Goal: Find specific page/section: Find specific page/section

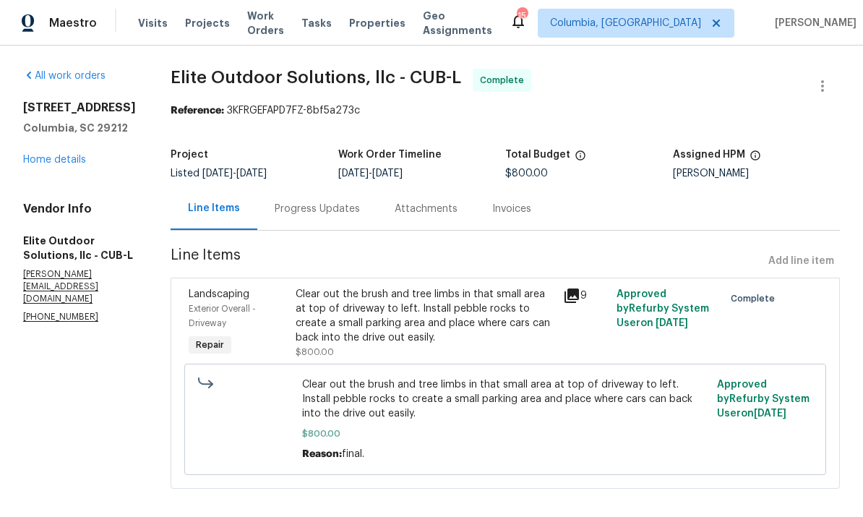
click at [72, 161] on link "Home details" at bounding box center [54, 160] width 63 height 10
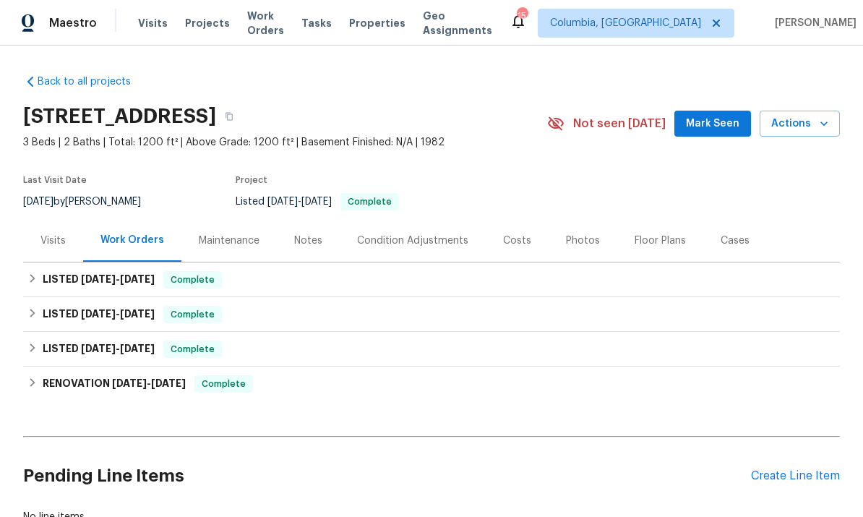
click at [197, 24] on span "Projects" at bounding box center [207, 23] width 45 height 14
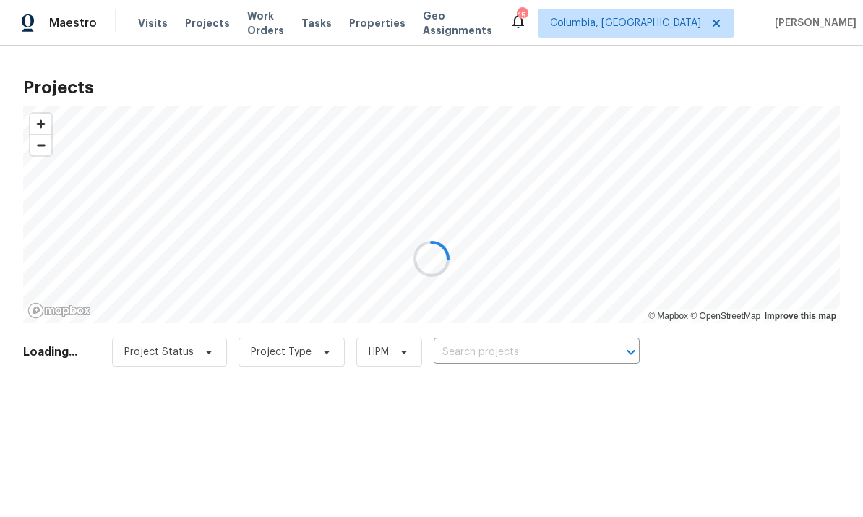
click at [503, 347] on div at bounding box center [431, 258] width 863 height 517
click at [511, 349] on div at bounding box center [431, 258] width 863 height 517
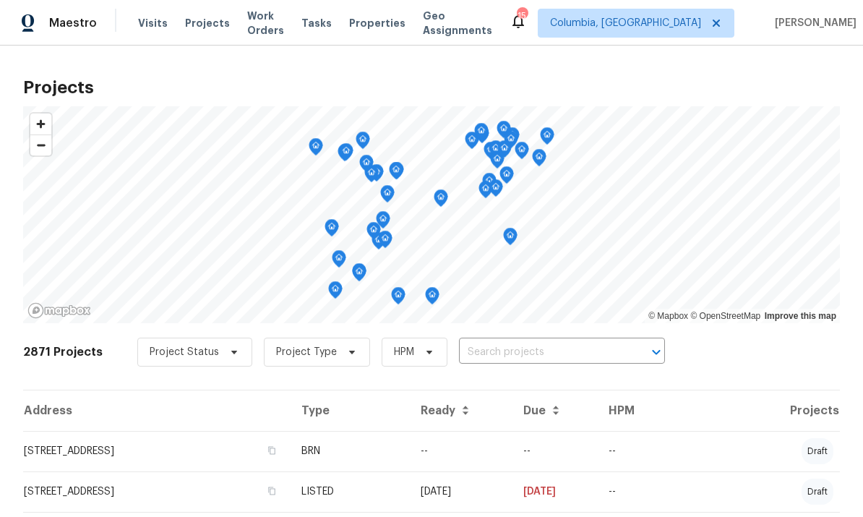
click at [513, 350] on input "text" at bounding box center [542, 352] width 166 height 22
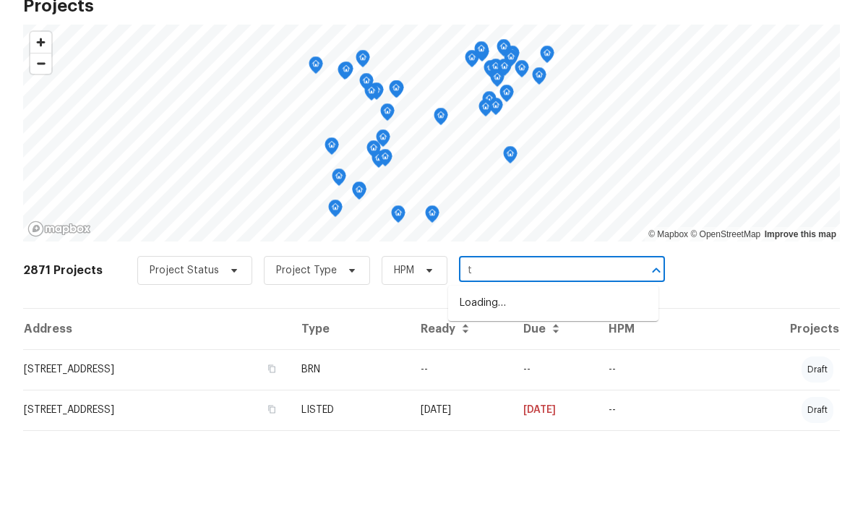
scroll to position [54, 0]
type input "tea olive"
click at [549, 373] on li "[STREET_ADDRESS]" at bounding box center [553, 385] width 210 height 24
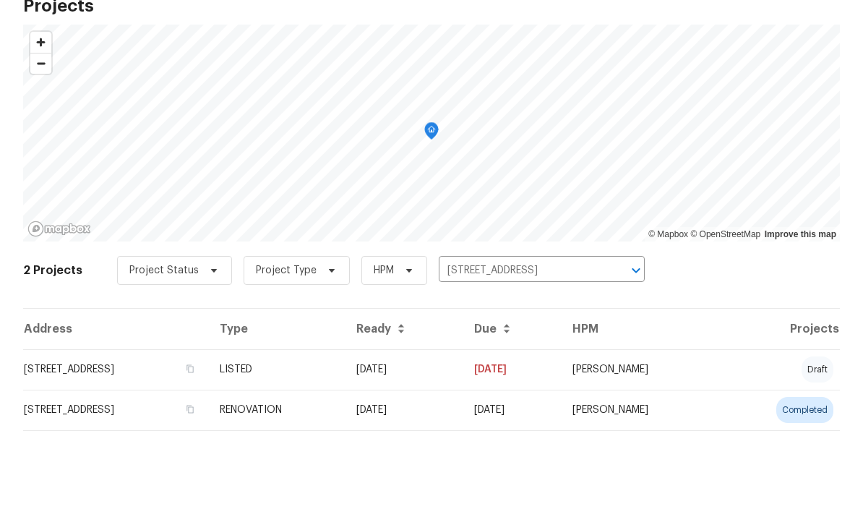
scroll to position [42, 0]
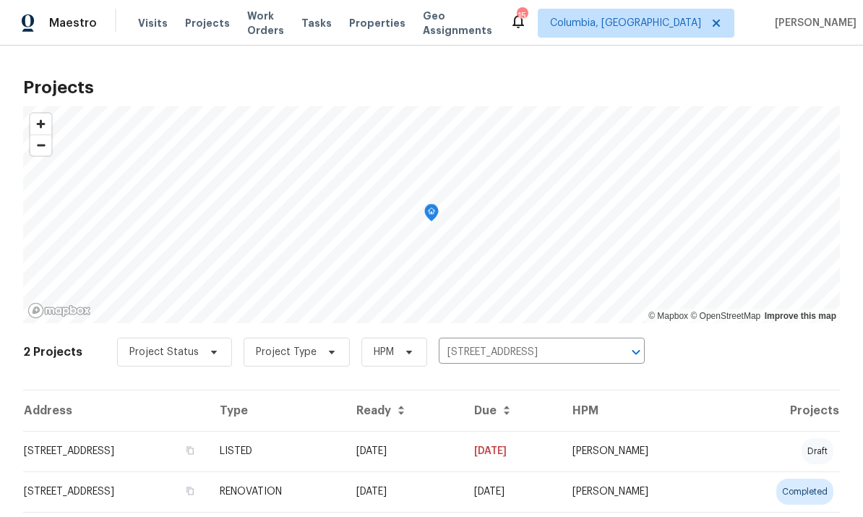
click at [168, 431] on td "[STREET_ADDRESS]" at bounding box center [115, 451] width 185 height 40
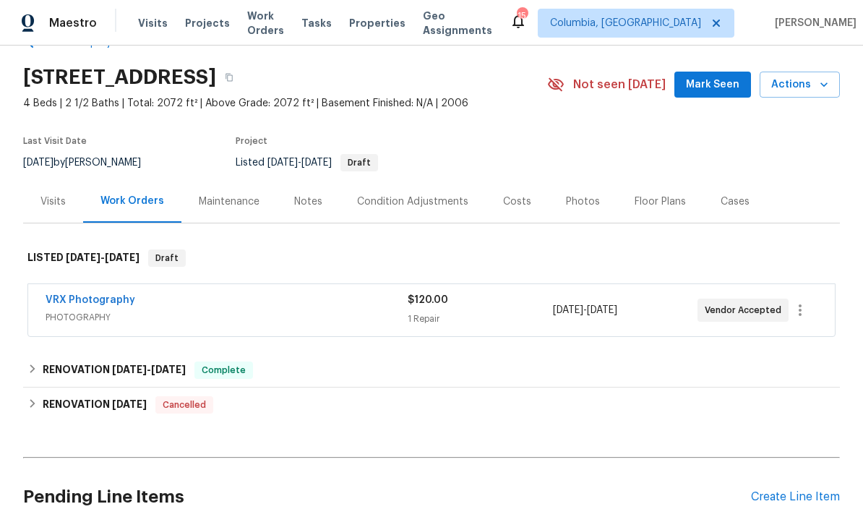
scroll to position [43, 0]
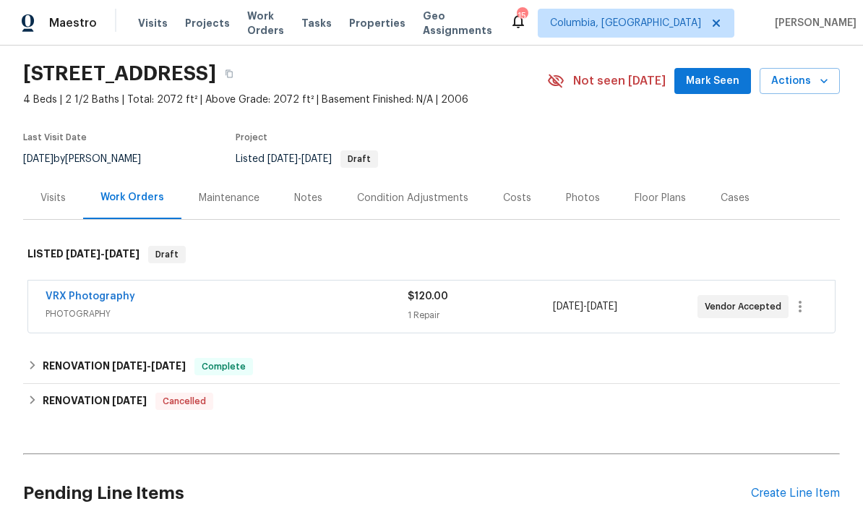
click at [573, 202] on div "Photos" at bounding box center [583, 198] width 34 height 14
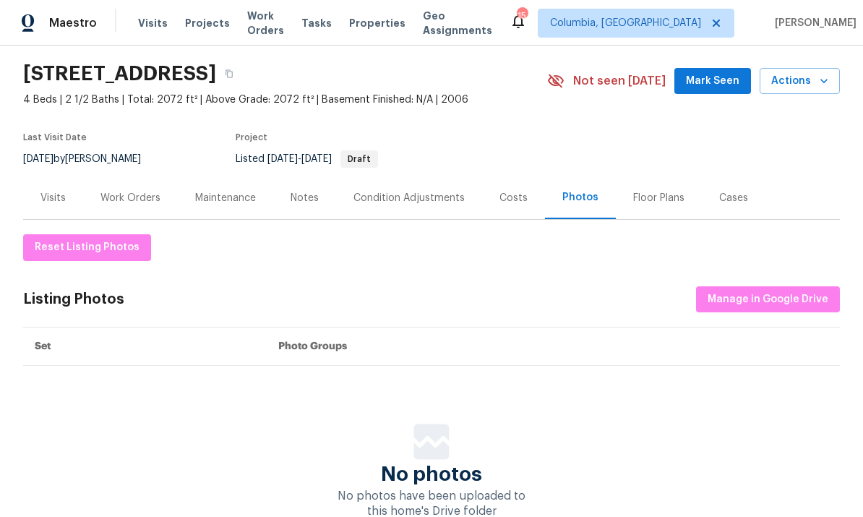
scroll to position [40, 0]
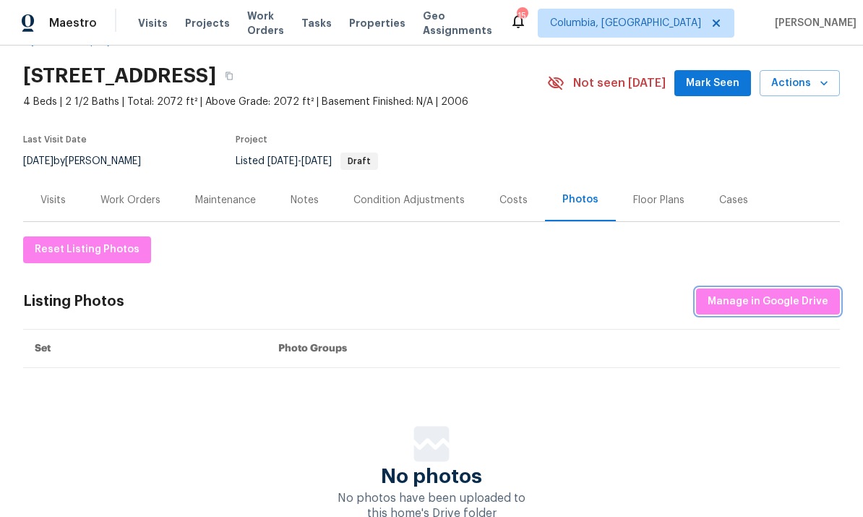
click at [782, 302] on span "Manage in Google Drive" at bounding box center [768, 302] width 121 height 18
